Goal: Task Accomplishment & Management: Use online tool/utility

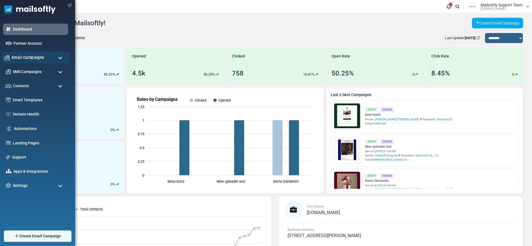
click at [23, 58] on span "Email Campaigns" at bounding box center [28, 57] width 33 height 6
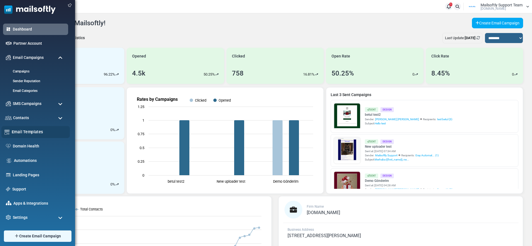
click at [28, 132] on link "Email Templates" at bounding box center [39, 132] width 55 height 6
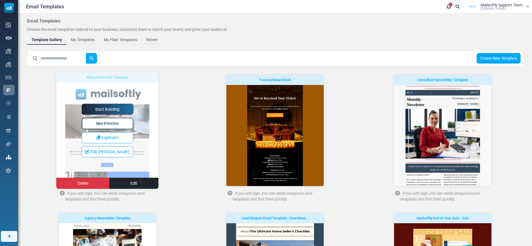
click at [114, 122] on span "See Preview" at bounding box center [107, 123] width 23 height 5
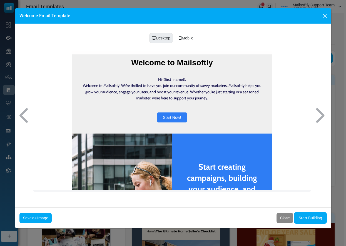
scroll to position [55, 0]
